Goal: Information Seeking & Learning: Learn about a topic

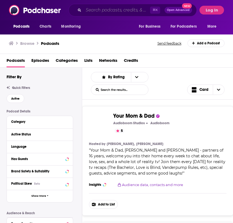
click at [102, 10] on input "Search podcasts, credits, & more..." at bounding box center [117, 10] width 67 height 9
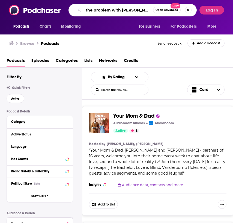
type input "the problem with [PERSON_NAME]"
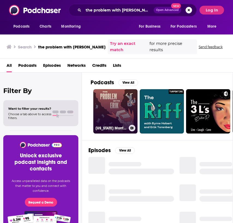
click at [110, 106] on link "[US_STATE] Monthly True Crime: The Problem With [PERSON_NAME]" at bounding box center [115, 111] width 44 height 44
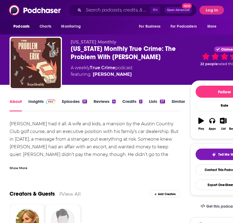
click at [49, 102] on img at bounding box center [51, 101] width 10 height 4
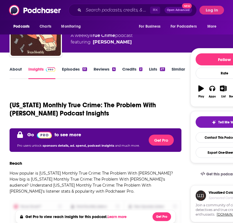
scroll to position [37, 0]
